Goal: Task Accomplishment & Management: Complete application form

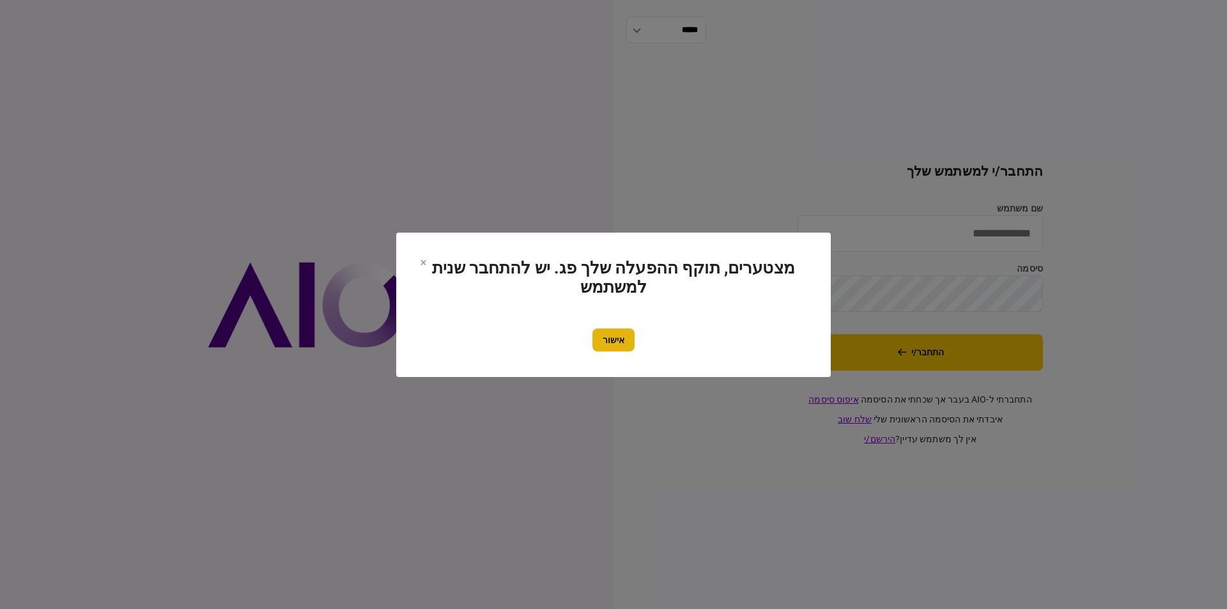
type input "**********"
click at [609, 328] on button "אישור" at bounding box center [613, 339] width 42 height 23
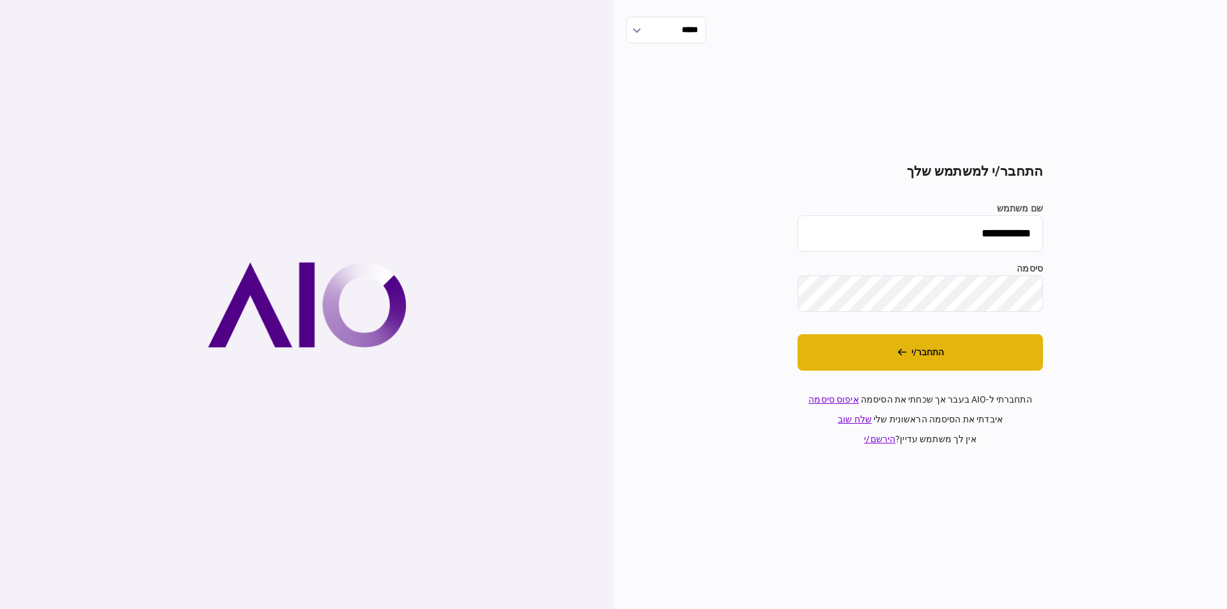
click at [919, 353] on button "התחבר/י" at bounding box center [920, 352] width 245 height 36
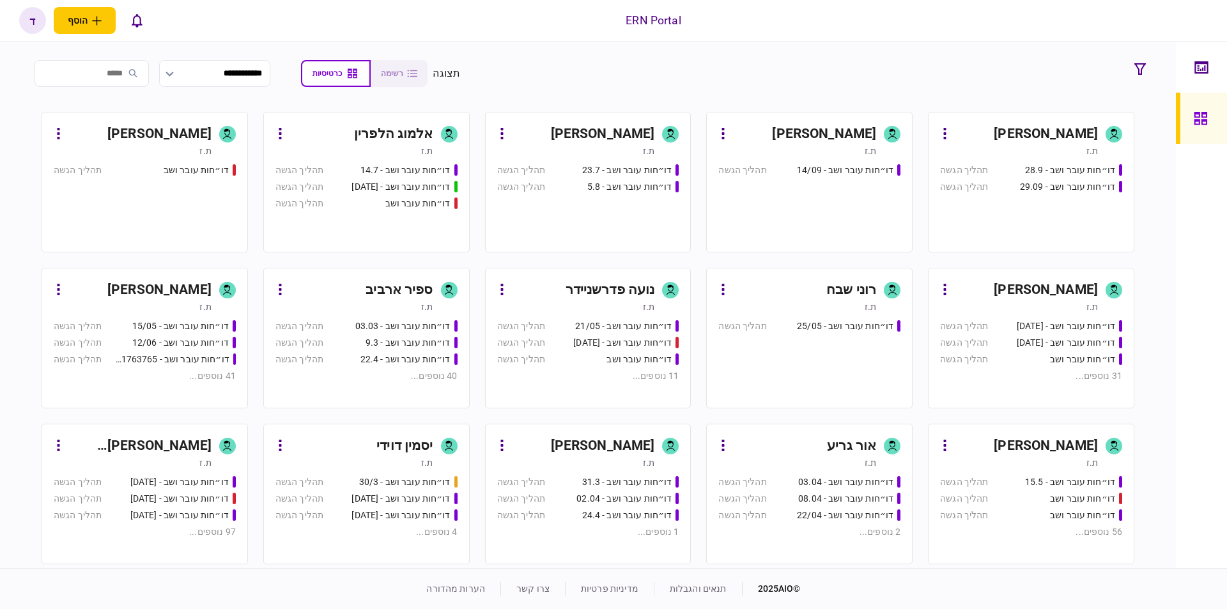
click at [1037, 281] on div "[PERSON_NAME]" at bounding box center [1046, 290] width 104 height 20
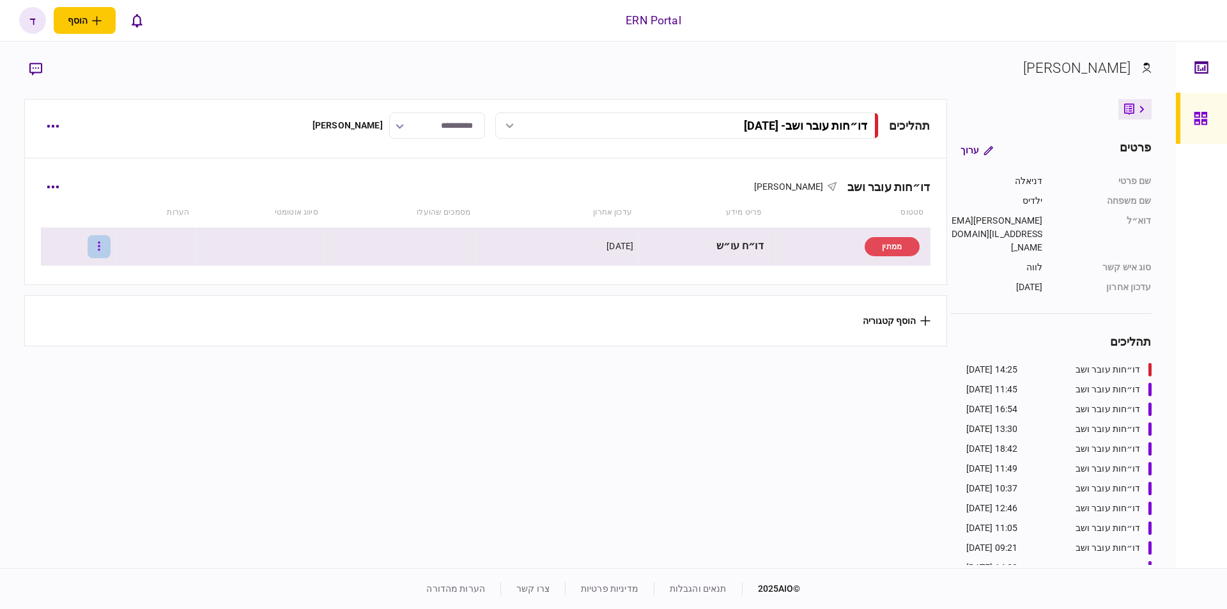
click at [100, 246] on icon "button" at bounding box center [99, 246] width 3 height 12
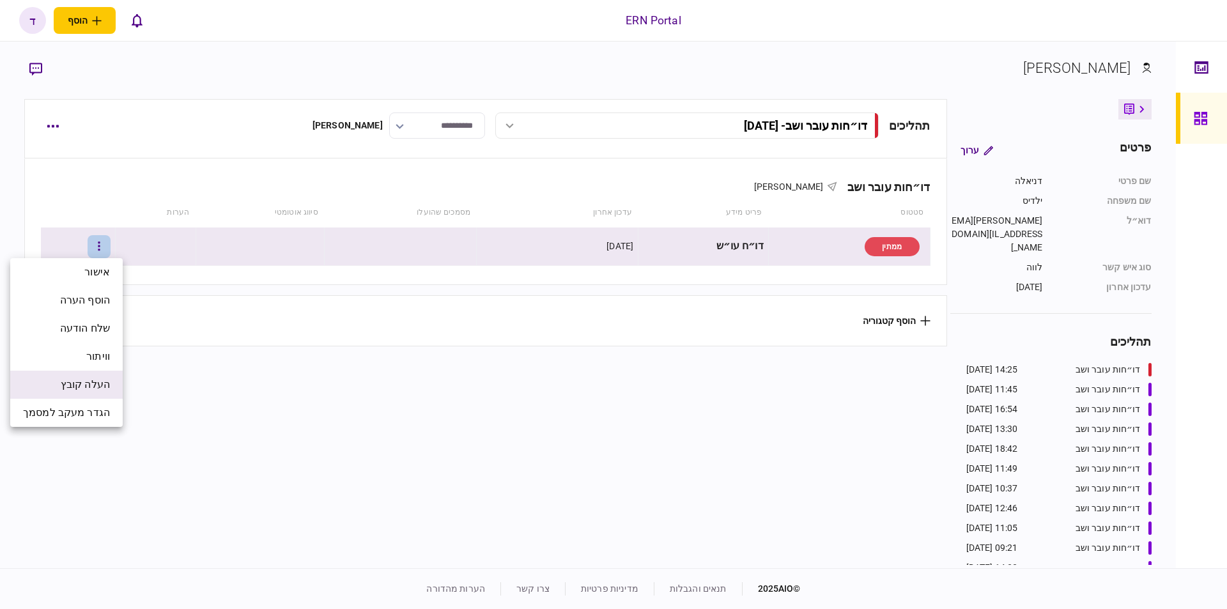
click at [84, 380] on span "העלה קובץ" at bounding box center [85, 384] width 49 height 15
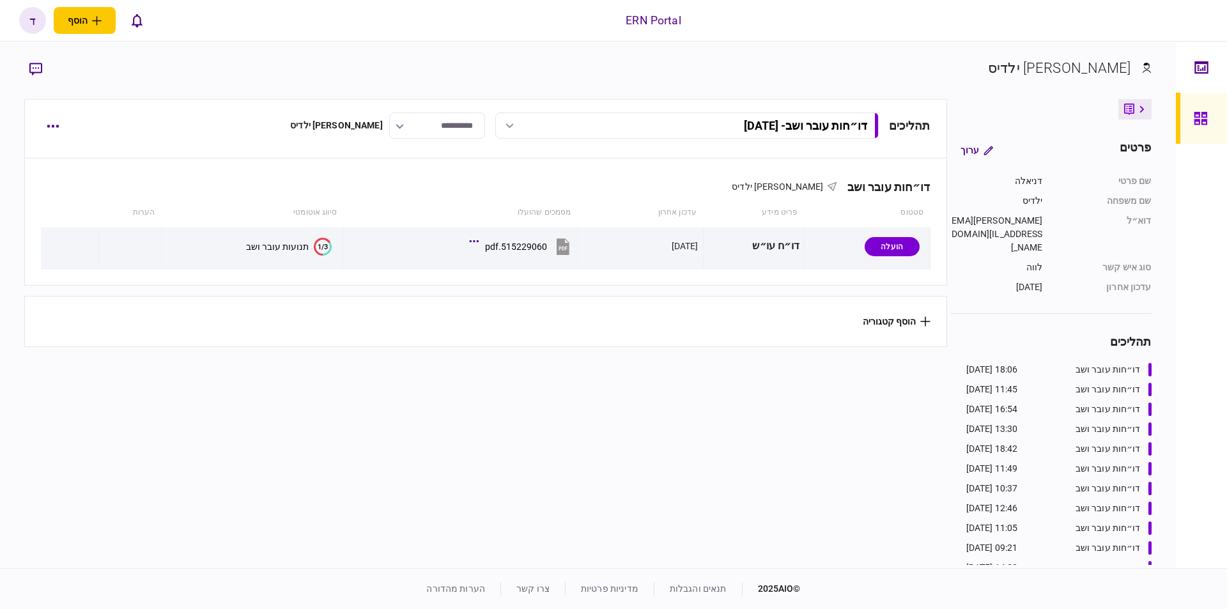
click at [259, 240] on button "1/3 תנועות עובר ושב" at bounding box center [289, 247] width 86 height 18
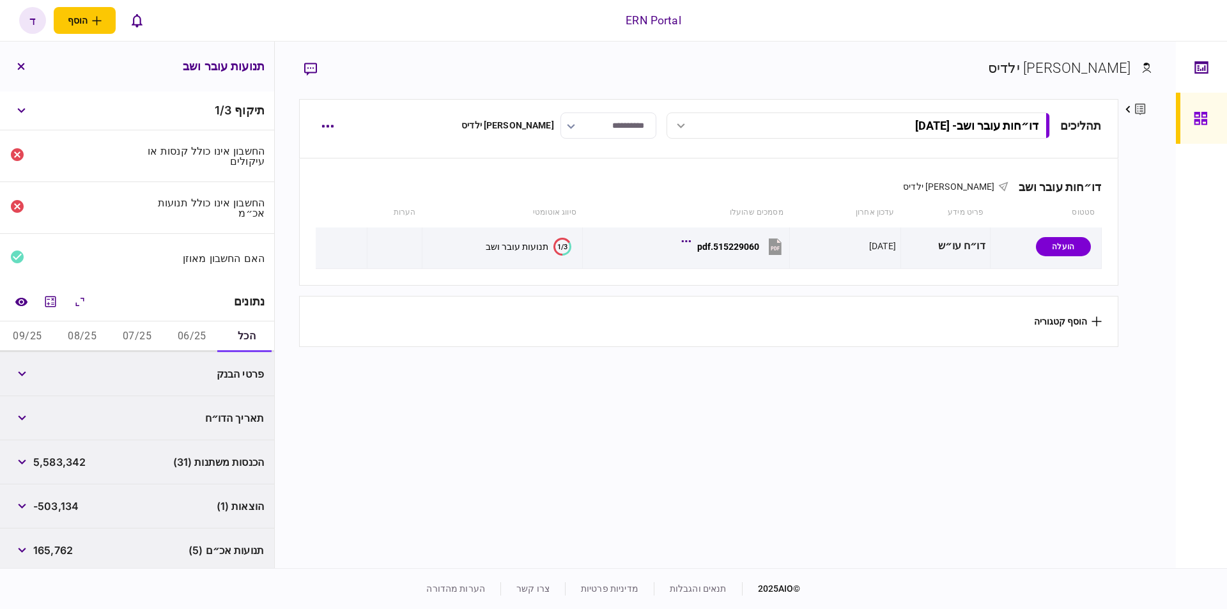
click at [191, 328] on button "06/25" at bounding box center [191, 336] width 55 height 31
